Goal: Task Accomplishment & Management: Use online tool/utility

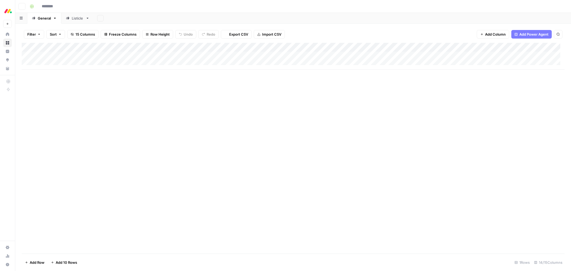
type input "**********"
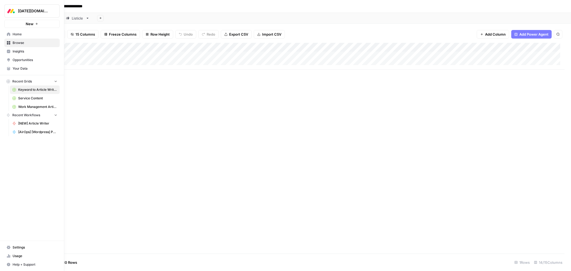
click at [36, 100] on span "Service Content" at bounding box center [37, 98] width 39 height 5
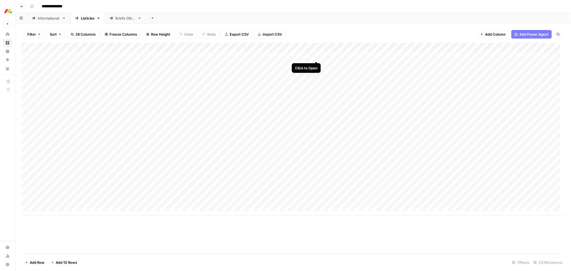
click at [316, 56] on div "Add Column" at bounding box center [293, 129] width 543 height 172
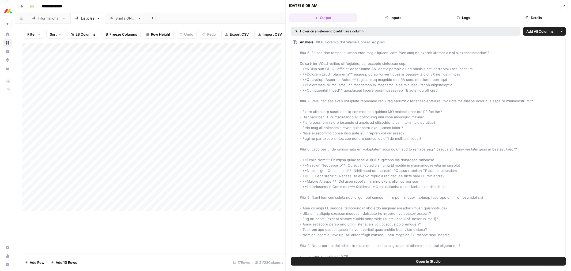
click at [464, 17] on button "Logs" at bounding box center [464, 17] width 68 height 9
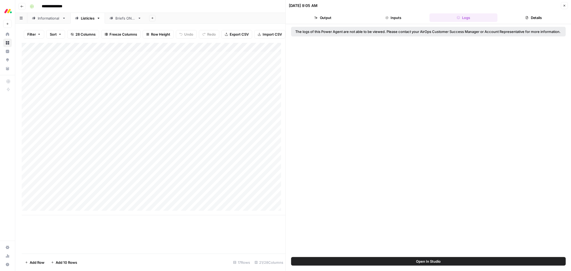
click at [464, 17] on button "Logs" at bounding box center [464, 17] width 68 height 9
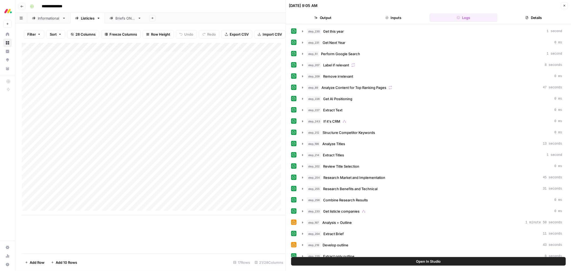
click at [532, 15] on button "Details" at bounding box center [534, 17] width 68 height 9
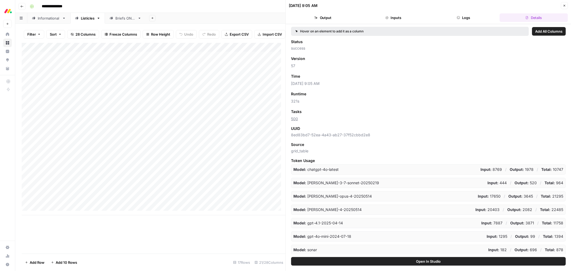
click at [470, 18] on button "Logs" at bounding box center [464, 17] width 68 height 9
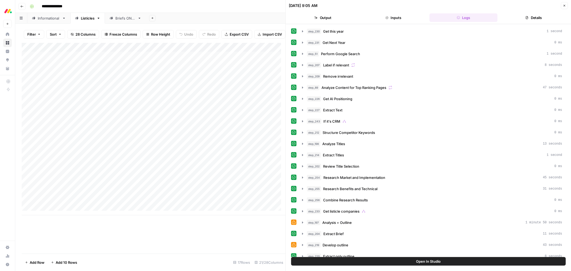
click at [392, 20] on button "Inputs" at bounding box center [393, 17] width 68 height 9
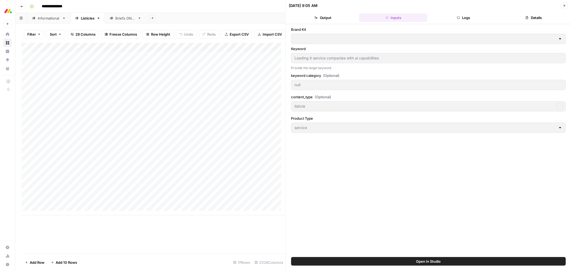
type input "monday Service"
click at [561, 5] on button "Close" at bounding box center [564, 5] width 7 height 7
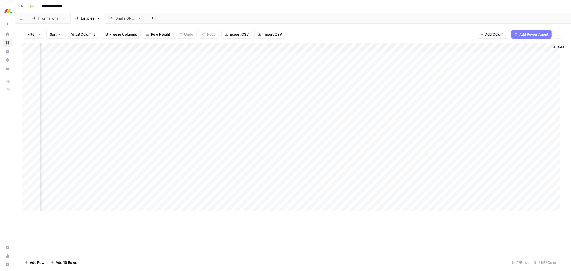
scroll to position [0, 627]
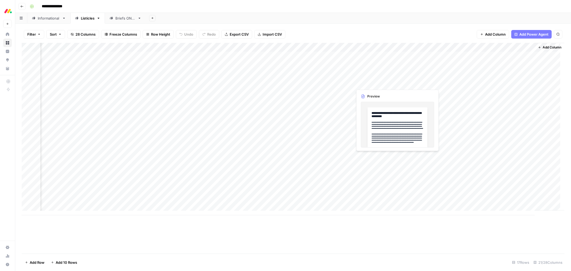
click at [376, 84] on div "Add Column" at bounding box center [293, 129] width 543 height 172
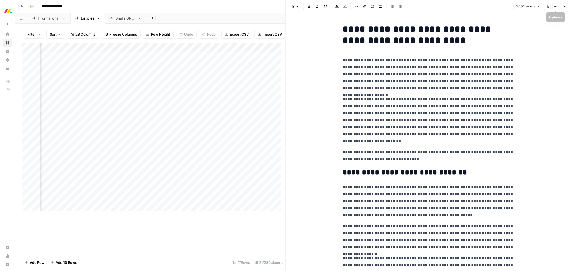
click at [564, 6] on icon "button" at bounding box center [565, 7] width 2 height 2
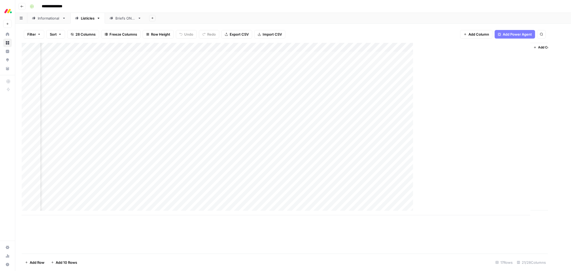
scroll to position [0, 621]
click at [252, 48] on div "Add Column" at bounding box center [293, 129] width 543 height 172
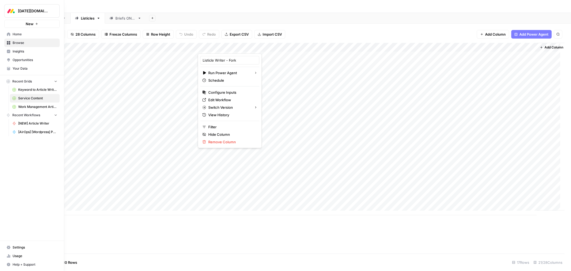
click at [33, 46] on link "Browse" at bounding box center [31, 43] width 55 height 9
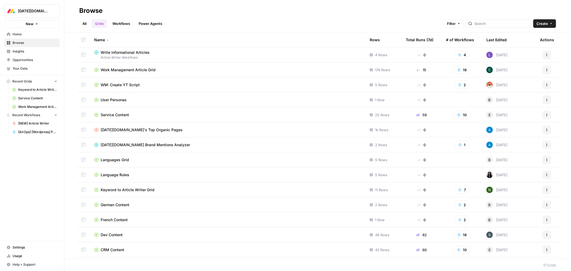
click at [103, 234] on span "Dev Content" at bounding box center [112, 234] width 22 height 5
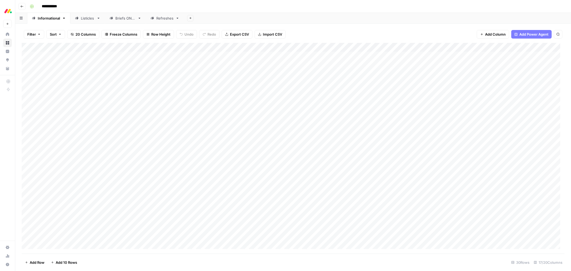
click at [81, 18] on div "Listicles" at bounding box center [88, 18] width 14 height 5
click at [178, 83] on div "Add Column" at bounding box center [293, 74] width 543 height 63
click at [176, 83] on div "Add Column" at bounding box center [293, 74] width 543 height 63
click at [176, 83] on div at bounding box center [170, 83] width 47 height 10
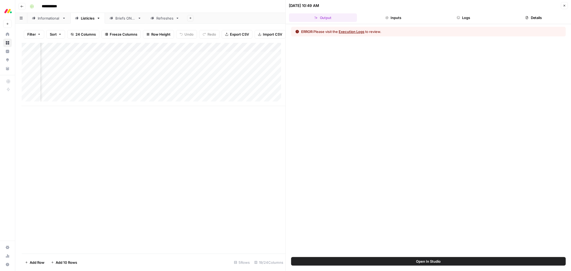
click at [360, 29] on button "Execution Logs" at bounding box center [352, 31] width 26 height 5
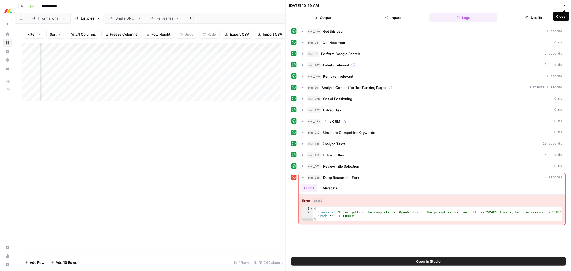
click at [562, 5] on button "Close" at bounding box center [564, 5] width 7 height 7
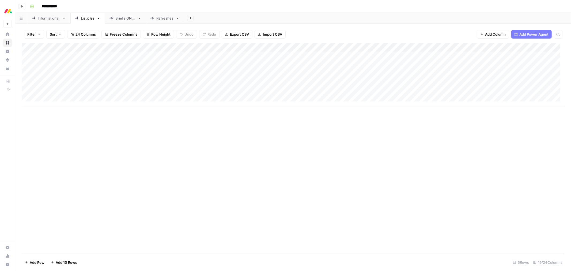
click at [300, 46] on div "Add Column" at bounding box center [293, 74] width 543 height 63
click at [293, 100] on span "Edit Workflow" at bounding box center [298, 99] width 47 height 5
click at [290, 83] on div "Add Column" at bounding box center [293, 74] width 543 height 63
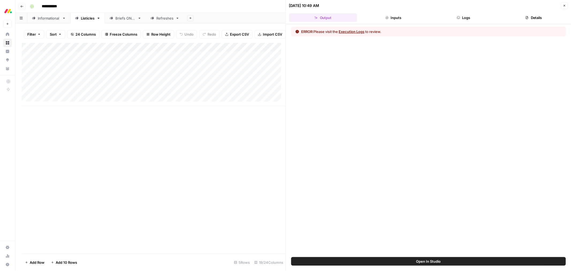
click at [352, 33] on button "Execution Logs" at bounding box center [352, 31] width 26 height 5
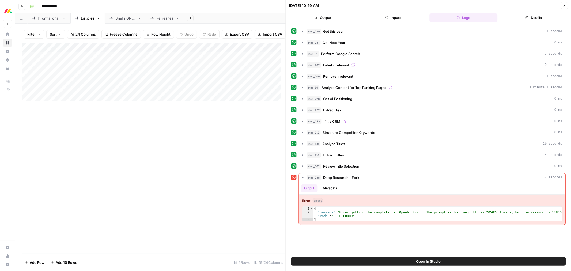
click at [50, 21] on link "Informational" at bounding box center [48, 18] width 43 height 11
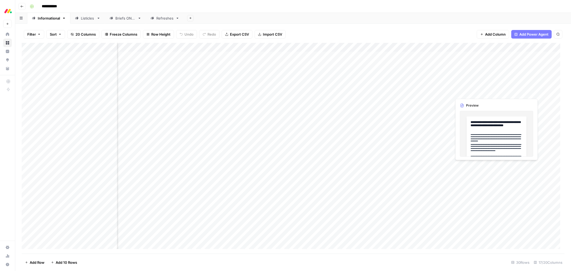
scroll to position [0, 555]
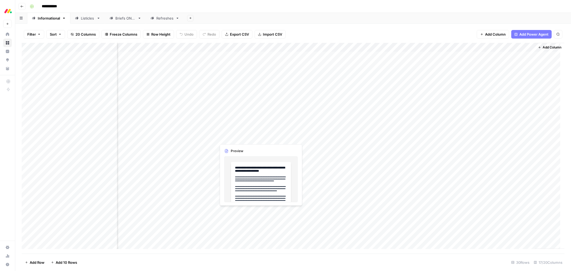
click at [239, 139] on div "Add Column" at bounding box center [293, 148] width 543 height 211
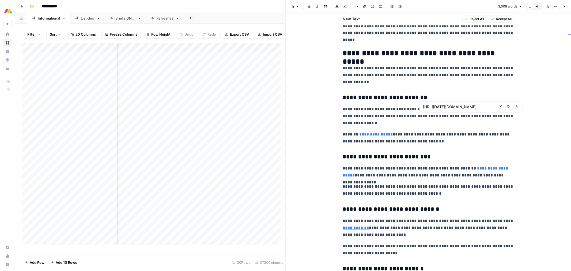
scroll to position [893, 0]
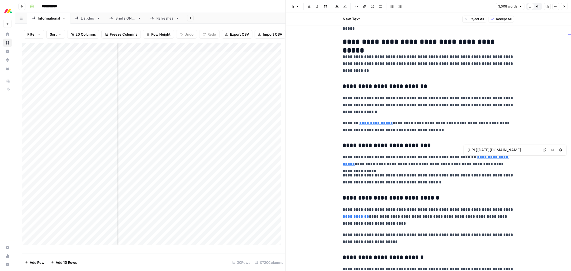
type input "https://monday.com/blog/rnd/product-differentiation/"
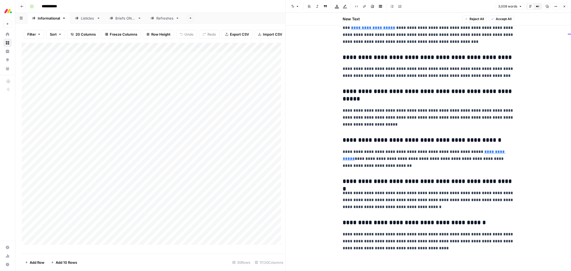
scroll to position [4242, 0]
click at [562, 6] on button "Close" at bounding box center [564, 6] width 7 height 7
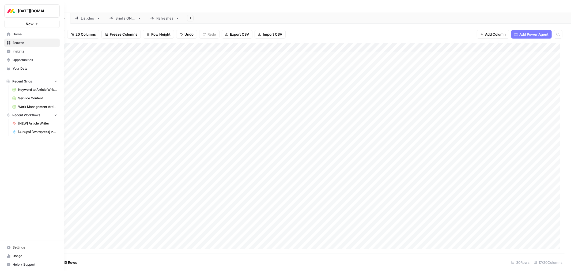
click at [15, 42] on span "Browse" at bounding box center [35, 42] width 45 height 5
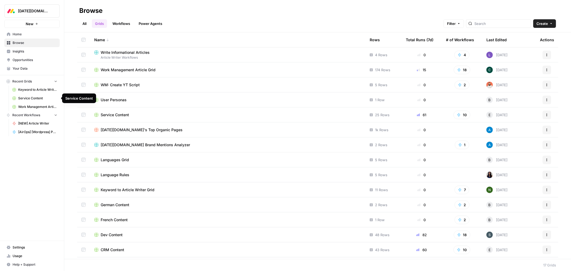
click at [31, 99] on span "Service Content" at bounding box center [37, 98] width 39 height 5
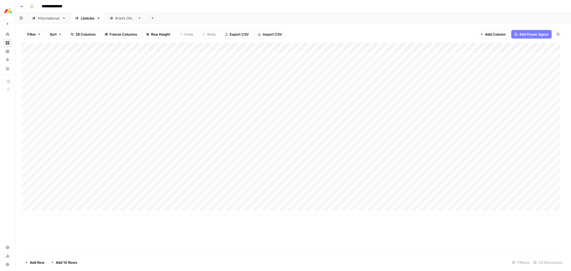
click at [52, 21] on link "Informational" at bounding box center [48, 18] width 43 height 11
click at [83, 20] on div "Listicles" at bounding box center [88, 18] width 14 height 5
click at [368, 47] on div "Add Column" at bounding box center [293, 129] width 543 height 172
click at [340, 90] on span "Configure Inputs" at bounding box center [348, 92] width 47 height 5
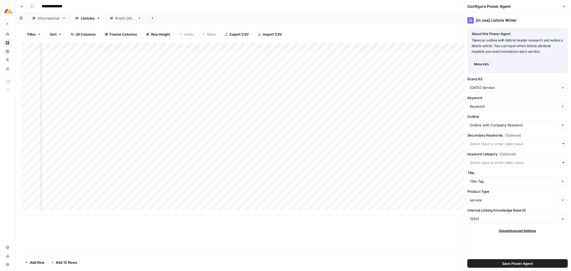
drag, startPoint x: 528, startPoint y: 210, endPoint x: 468, endPoint y: 212, distance: 60.6
click at [468, 212] on label "Internal Linking Knowledge Base ID" at bounding box center [518, 210] width 100 height 5
copy label "Internal Linking Knowledge Base ID"
click at [45, 20] on div "Informational" at bounding box center [49, 18] width 22 height 5
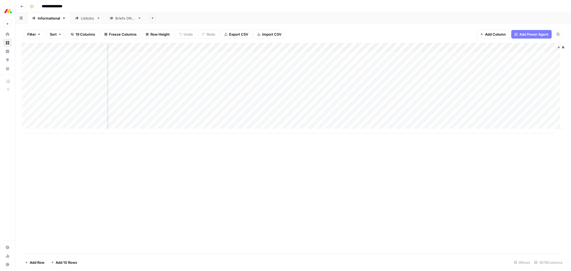
scroll to position [0, 366]
click at [287, 48] on div "Add Column" at bounding box center [293, 88] width 543 height 91
click at [259, 92] on span "Configure Inputs" at bounding box center [261, 92] width 47 height 5
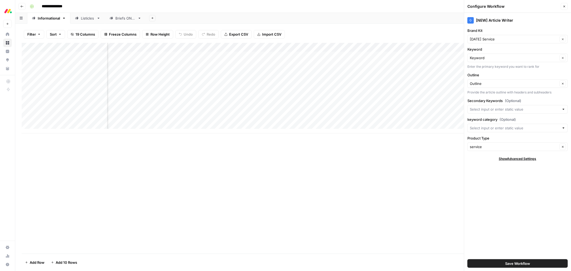
click at [502, 156] on div "[NEW] Article Writer Brand Kit monday Service Clear Keyword Keyword Clear Enter…" at bounding box center [517, 142] width 107 height 258
click at [508, 159] on span "Show Advanced Settings" at bounding box center [517, 158] width 37 height 5
click at [507, 160] on span "Hide Advanced Settings" at bounding box center [518, 158] width 36 height 5
click at [286, 47] on div "Add Column" at bounding box center [293, 88] width 543 height 91
click at [302, 18] on div "Add Sheet" at bounding box center [358, 18] width 425 height 11
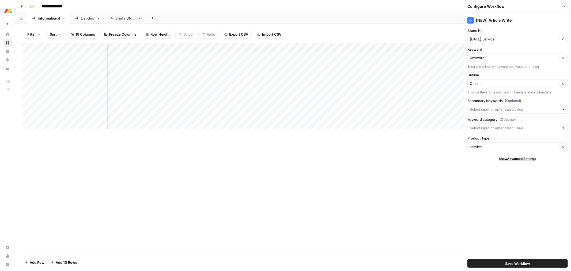
scroll to position [0, 346]
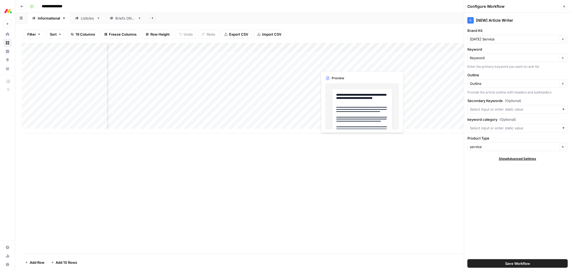
click at [344, 63] on div "Add Column" at bounding box center [293, 88] width 543 height 91
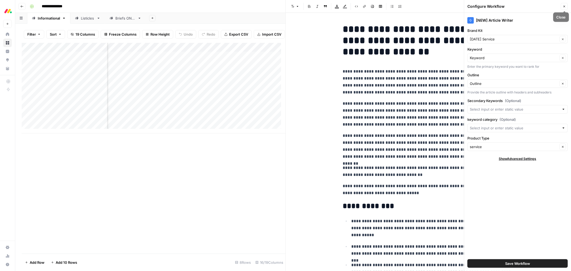
click at [566, 6] on icon "button" at bounding box center [564, 6] width 3 height 3
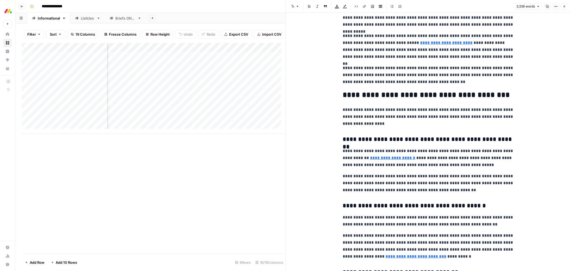
scroll to position [536, 0]
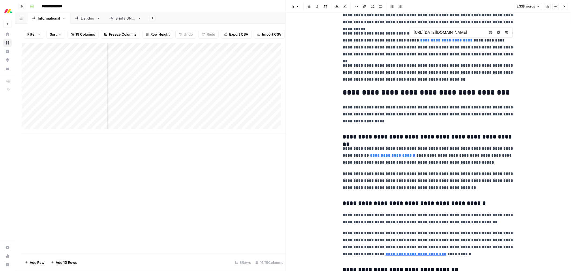
type input "https://www.cloudzero.com/blog/cloud-computing-statistics/"
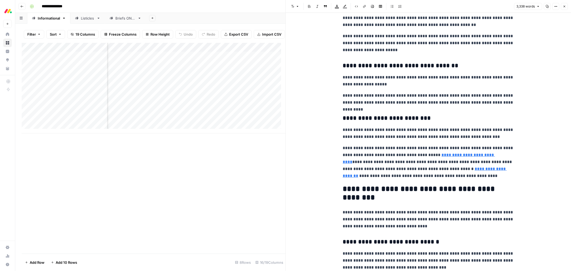
scroll to position [922, 0]
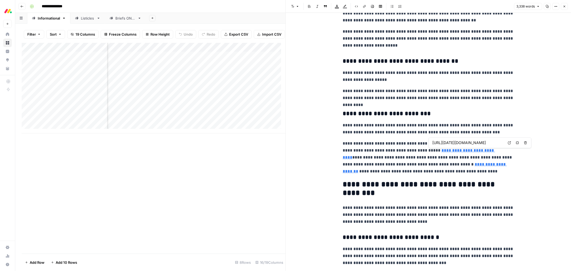
type input "https://monday.com/blog/service/ai-customer-service/"
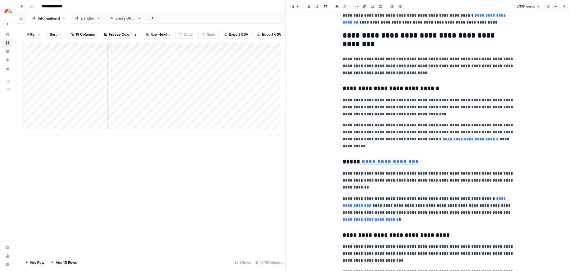
scroll to position [1101, 0]
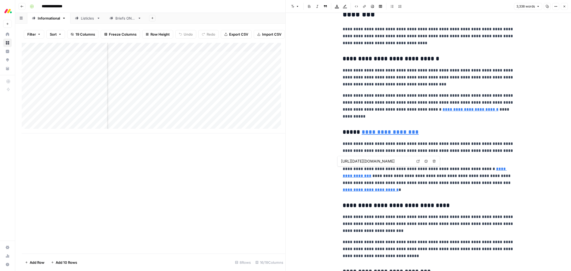
type input "https://monday.com/blog/service/service-request/"
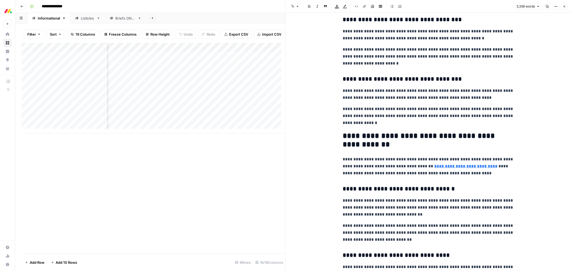
scroll to position [1637, 0]
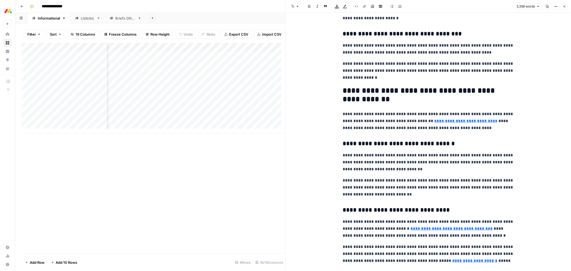
click at [564, 4] on button "Close" at bounding box center [564, 6] width 7 height 7
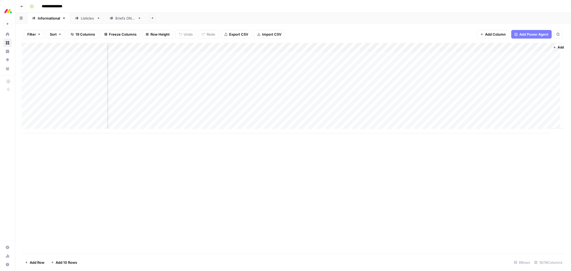
click at [306, 47] on div "Add Column" at bounding box center [293, 88] width 543 height 91
click at [272, 99] on span "Edit Workflow" at bounding box center [280, 99] width 47 height 5
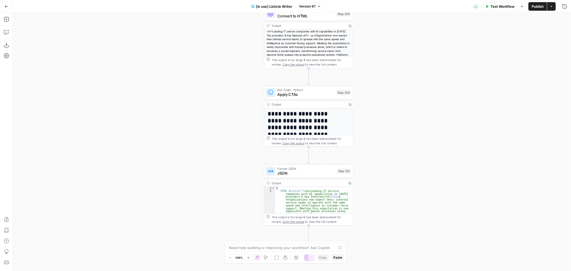
drag, startPoint x: 350, startPoint y: 133, endPoint x: 373, endPoint y: 165, distance: 39.2
click at [373, 165] on div "true false true false Workflow Set Inputs Inputs Loop Iteration Iterate Over Co…" at bounding box center [292, 142] width 558 height 258
click at [306, 92] on span "Apply CTAs" at bounding box center [305, 95] width 57 height 6
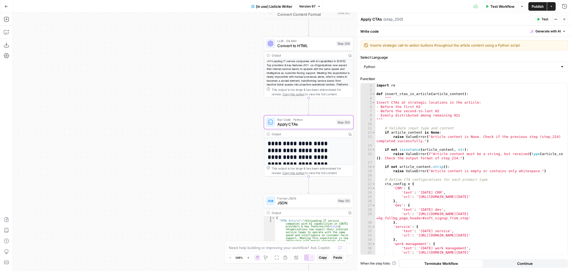
click at [317, 46] on span "Convert to HTML" at bounding box center [305, 46] width 57 height 6
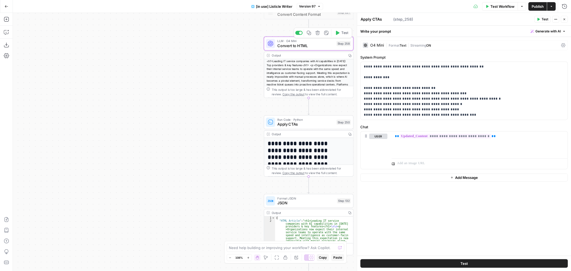
type textarea "Convert to HTML"
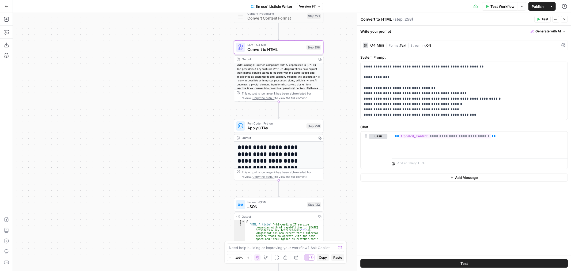
drag, startPoint x: 241, startPoint y: 64, endPoint x: 211, endPoint y: 68, distance: 30.2
click at [211, 68] on div "true false true false Workflow Set Inputs Inputs Loop Iteration Iterate Over Co…" at bounding box center [292, 142] width 558 height 258
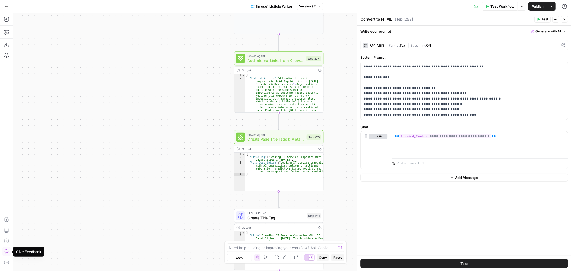
click at [309, 5] on span "Version 97" at bounding box center [307, 6] width 17 height 5
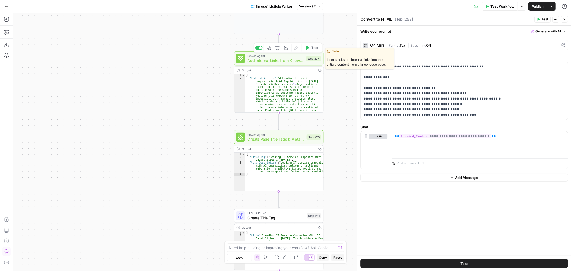
click at [284, 58] on span "Add Internal Links from Knowledge Base" at bounding box center [275, 61] width 57 height 6
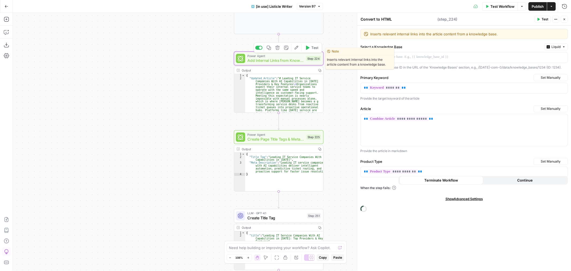
type textarea "Add Internal Links from Knowledge Base"
click at [296, 50] on icon "button" at bounding box center [296, 48] width 5 height 5
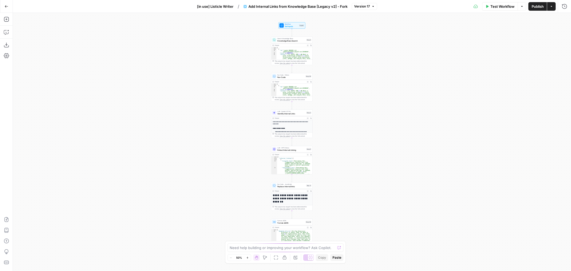
click at [361, 7] on span "Version 17" at bounding box center [362, 6] width 16 height 5
click at [365, 6] on span "Version 17" at bounding box center [362, 6] width 16 height 5
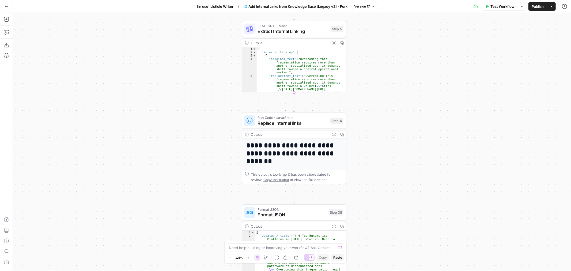
drag, startPoint x: 264, startPoint y: 144, endPoint x: 233, endPoint y: 181, distance: 47.9
click at [235, 187] on div "Workflow Set Inputs Inputs Search Knowledge Base Knowledge Base Search Step 2 O…" at bounding box center [292, 142] width 558 height 258
click at [305, 124] on span "Replace internal links" at bounding box center [292, 124] width 70 height 7
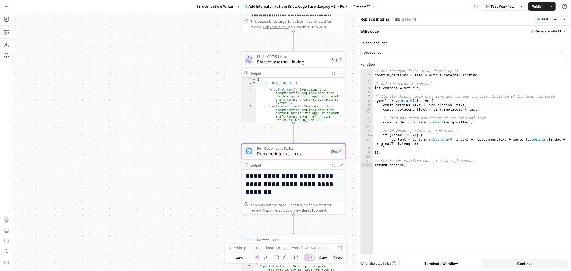
click at [285, 59] on span "Extract Internal Linking" at bounding box center [292, 61] width 70 height 7
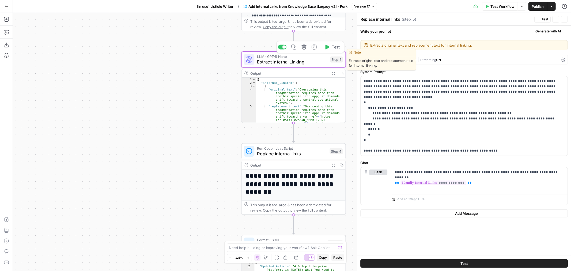
type textarea "Extract Internal Linking"
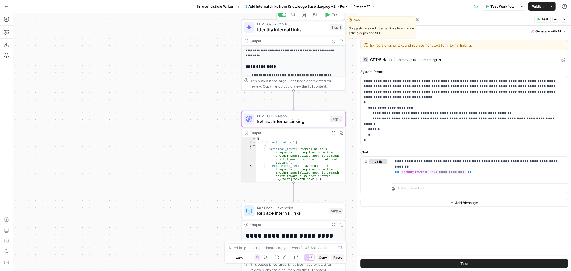
click at [282, 25] on span "LLM · Gemini 2.5 Pro" at bounding box center [292, 23] width 70 height 5
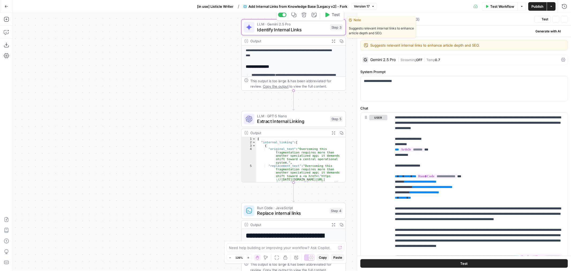
type textarea "Identify Internal Links"
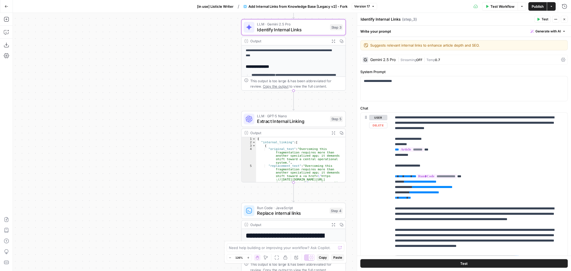
scroll to position [91, 0]
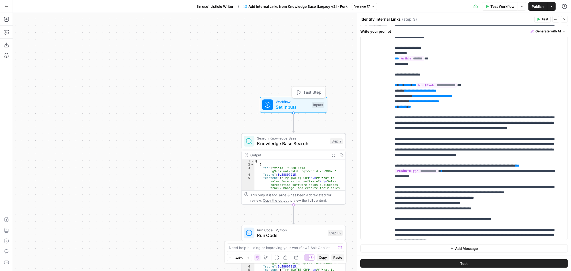
click at [293, 107] on span "Set Inputs" at bounding box center [292, 107] width 33 height 7
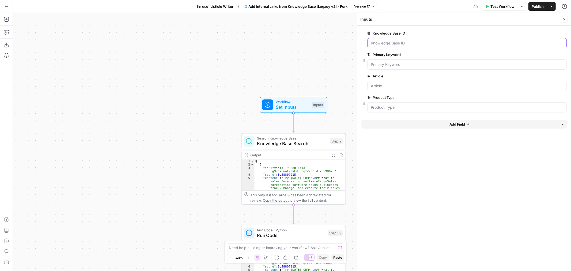
click at [408, 41] on ID "Knowledge Base ID" at bounding box center [467, 42] width 193 height 5
click at [222, 86] on div "Workflow Set Inputs Inputs Search Knowledge Base Knowledge Base Search Step 2 O…" at bounding box center [292, 142] width 558 height 258
click at [281, 144] on span "Knowledge Base Search" at bounding box center [292, 143] width 70 height 7
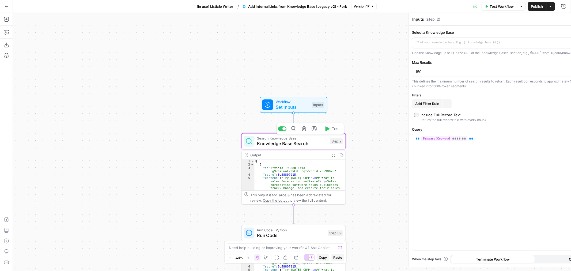
type textarea "Knowledge Base Search"
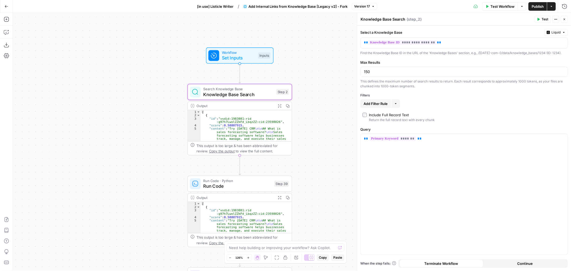
drag, startPoint x: 227, startPoint y: 119, endPoint x: 174, endPoint y: 70, distance: 72.8
click at [174, 70] on div "Workflow Set Inputs Inputs Search Knowledge Base Knowledge Base Search Step 2 O…" at bounding box center [292, 142] width 558 height 258
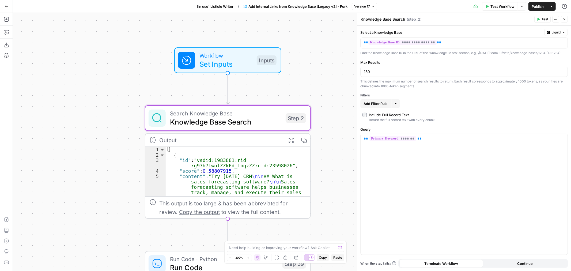
drag, startPoint x: 170, startPoint y: 80, endPoint x: 108, endPoint y: 101, distance: 65.5
click at [108, 101] on div "Workflow Set Inputs Inputs Search Knowledge Base Knowledge Base Search Step 2 O…" at bounding box center [292, 142] width 558 height 258
drag, startPoint x: 340, startPoint y: 6, endPoint x: 157, endPoint y: 83, distance: 199.0
click at [157, 83] on div "Workflow Set Inputs Inputs Search Knowledge Base Knowledge Base Search Step 2 O…" at bounding box center [292, 142] width 558 height 258
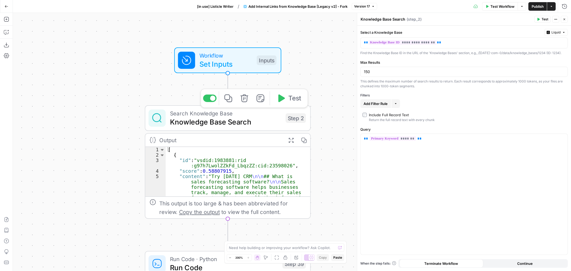
click at [244, 116] on span "Search Knowledge Base" at bounding box center [225, 113] width 111 height 9
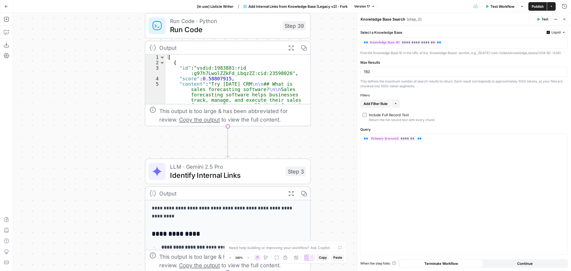
click at [217, 175] on span "Identify Internal Links" at bounding box center [225, 175] width 111 height 11
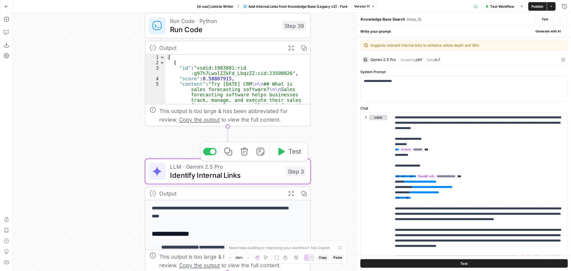
type textarea "Identify Internal Links"
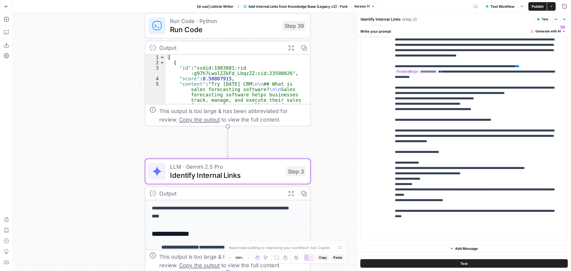
scroll to position [102, 0]
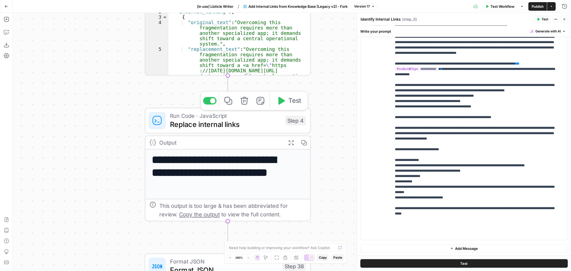
click at [250, 125] on span "Replace internal links" at bounding box center [225, 124] width 111 height 11
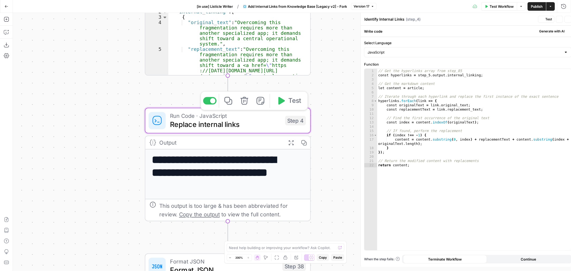
type textarea "Replace internal links"
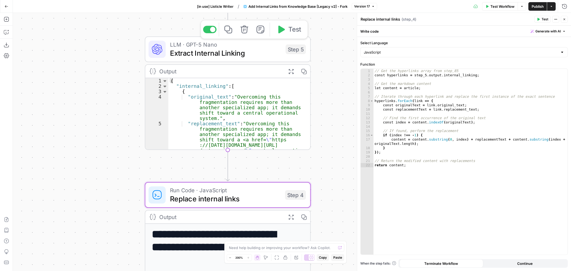
click at [261, 55] on span "Extract Internal Linking" at bounding box center [225, 53] width 111 height 11
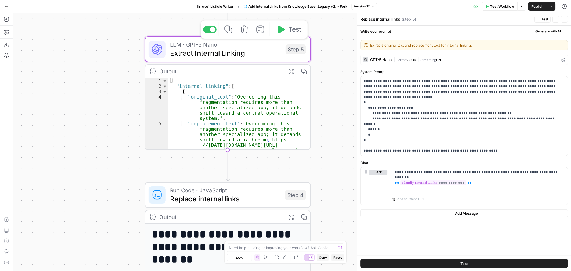
type textarea "Extract Internal Linking"
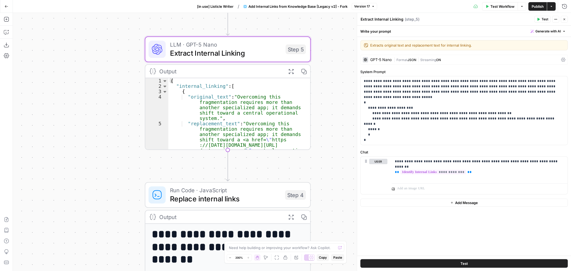
drag, startPoint x: 207, startPoint y: 7, endPoint x: 245, endPoint y: 5, distance: 37.3
click at [128, 25] on div "Workflow Set Inputs Inputs Search Knowledge Base Knowledge Base Search Step 2 O…" at bounding box center [292, 142] width 558 height 258
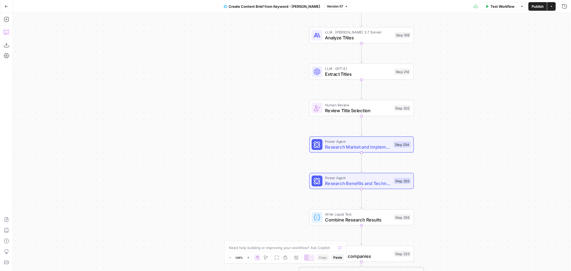
click at [6, 29] on button "Copilot" at bounding box center [6, 32] width 9 height 9
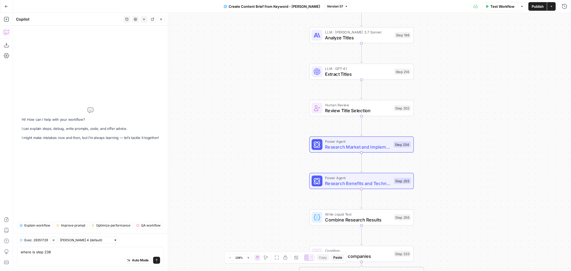
type textarea "where is step 238?"
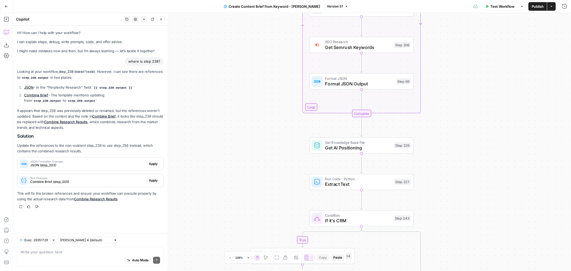
click at [327, 7] on span "Version 57" at bounding box center [335, 6] width 16 height 5
click at [335, 6] on span "Version 57" at bounding box center [335, 6] width 16 height 5
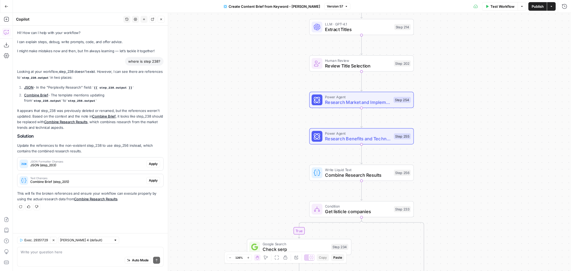
click at [371, 96] on span "Power Agent" at bounding box center [358, 96] width 66 height 5
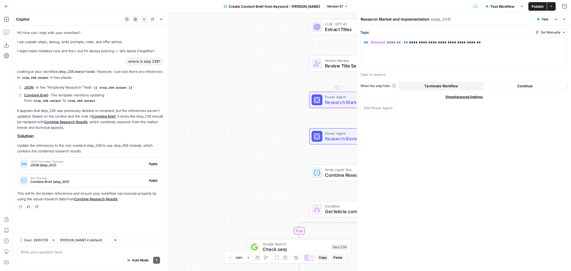
click at [285, 102] on div "true true false false Workflow Set Inputs Inputs Run Code · Python Get this yea…" at bounding box center [292, 142] width 558 height 258
click at [563, 17] on button "Close" at bounding box center [564, 19] width 7 height 7
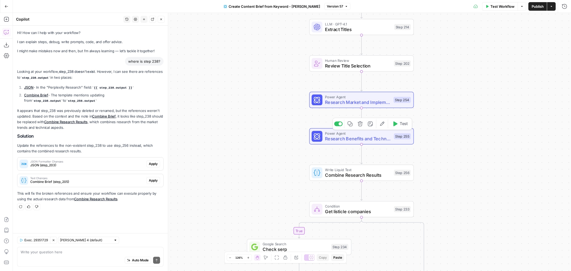
click at [378, 140] on span "Research Benefits and Technical" at bounding box center [358, 138] width 66 height 7
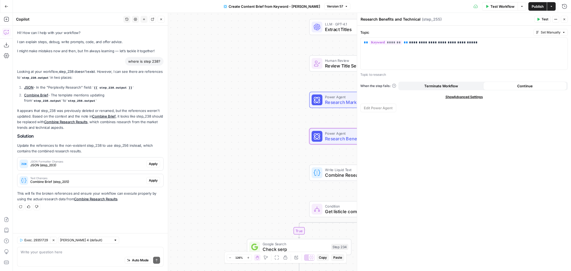
click at [564, 18] on icon "button" at bounding box center [564, 19] width 3 height 3
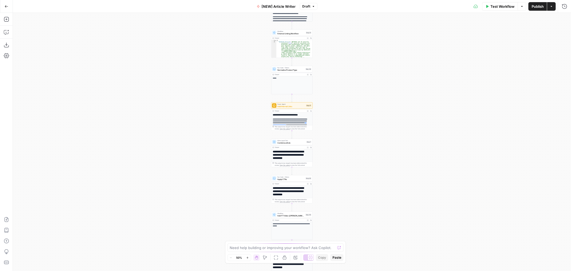
click at [294, 179] on span "Apply CTAs" at bounding box center [291, 179] width 27 height 3
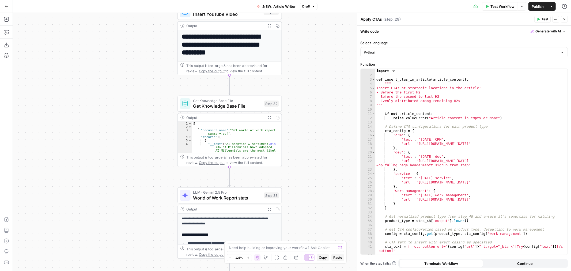
drag, startPoint x: 178, startPoint y: 163, endPoint x: 152, endPoint y: 117, distance: 53.1
click at [153, 105] on div "Workflow Set Inputs Inputs Google Search Google Search Step 2 Output Expand Out…" at bounding box center [292, 142] width 558 height 258
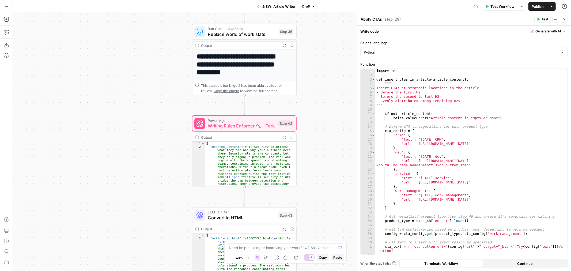
drag, startPoint x: 164, startPoint y: 153, endPoint x: 176, endPoint y: 73, distance: 81.8
click at [176, 73] on div "Workflow Set Inputs Inputs Google Search Google Search Step 2 Output Expand Out…" at bounding box center [292, 142] width 558 height 258
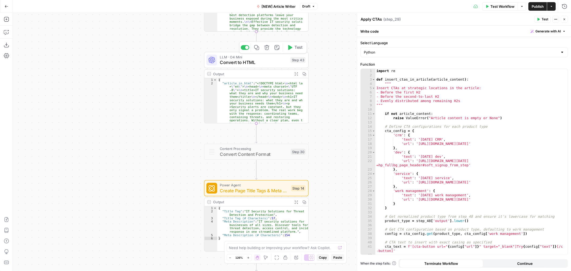
click at [265, 61] on span "Convert to HTML" at bounding box center [254, 62] width 68 height 7
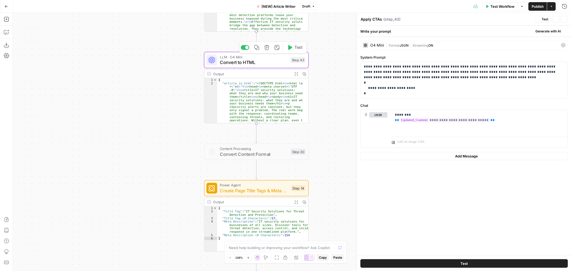
type textarea "Convert to HTML"
click at [527, 75] on p "**********" at bounding box center [464, 80] width 201 height 32
click at [524, 83] on p "**********" at bounding box center [464, 80] width 201 height 32
click at [446, 72] on p "**********" at bounding box center [464, 80] width 201 height 32
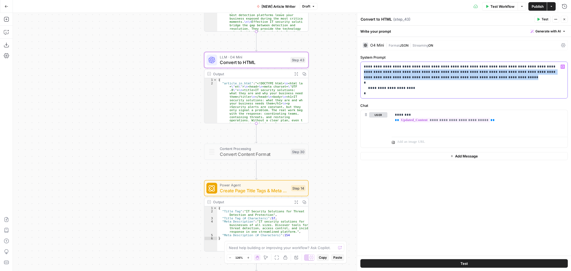
drag, startPoint x: 528, startPoint y: 78, endPoint x: 528, endPoint y: 66, distance: 12.6
click at [528, 66] on p "**********" at bounding box center [464, 80] width 201 height 32
click at [497, 80] on p "**********" at bounding box center [464, 80] width 201 height 32
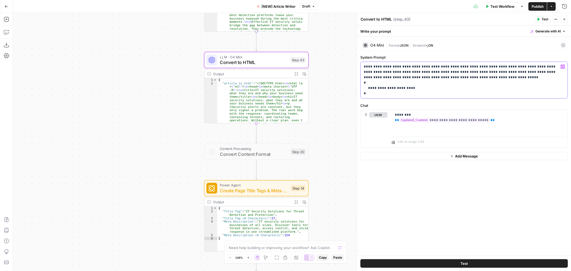
click at [448, 73] on p "**********" at bounding box center [464, 80] width 201 height 32
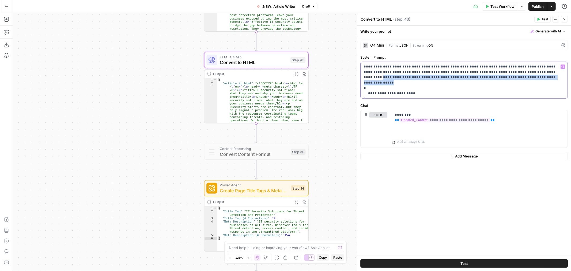
drag, startPoint x: 363, startPoint y: 76, endPoint x: 554, endPoint y: 76, distance: 191.5
click at [554, 76] on div "**********" at bounding box center [464, 80] width 207 height 36
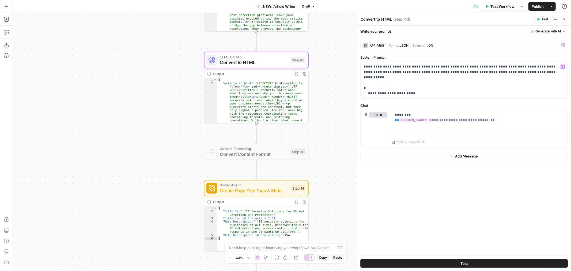
click at [534, 4] on span "Publish" at bounding box center [538, 6] width 12 height 5
